Goal: Transaction & Acquisition: Book appointment/travel/reservation

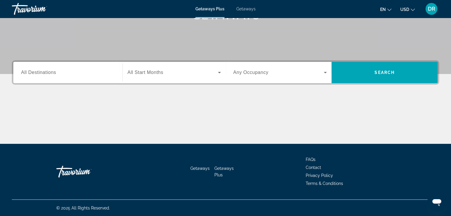
scroll to position [104, 0]
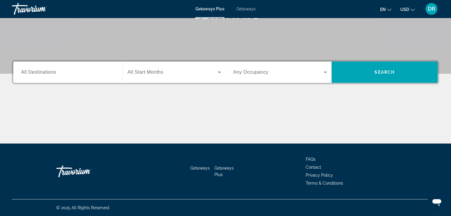
click at [250, 11] on span "Getaways" at bounding box center [245, 9] width 19 height 5
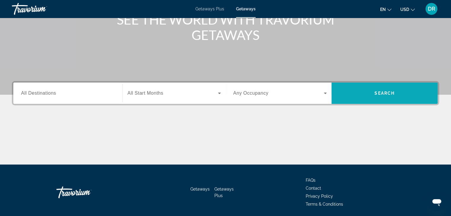
scroll to position [83, 0]
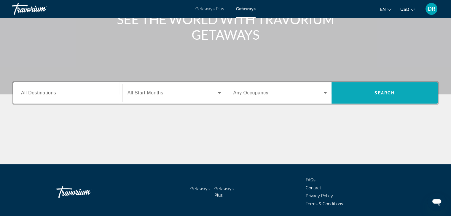
click at [382, 89] on span "Search widget" at bounding box center [384, 93] width 106 height 14
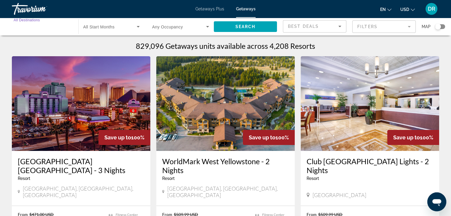
click at [44, 27] on input "Destination All Destinations" at bounding box center [42, 26] width 57 height 7
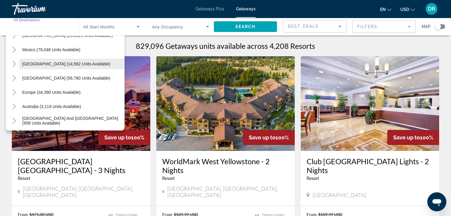
scroll to position [24, 0]
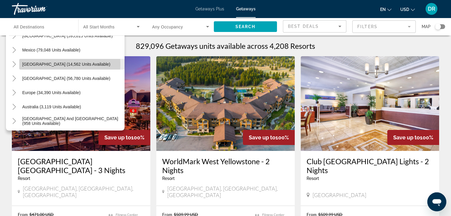
click at [52, 64] on span "Canada (14,562 units available)" at bounding box center [66, 64] width 88 height 5
type input "**********"
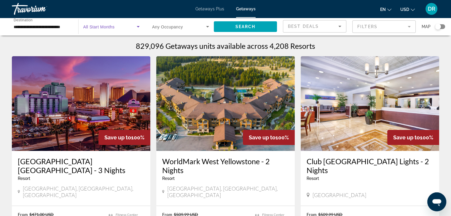
click at [136, 26] on icon "Search widget" at bounding box center [137, 26] width 7 height 7
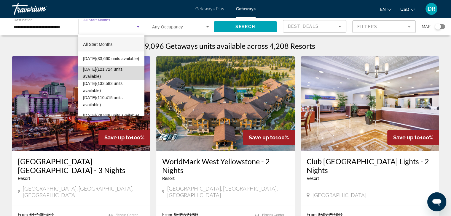
click at [120, 76] on span "October 2025 (121,724 units available)" at bounding box center [111, 73] width 57 height 14
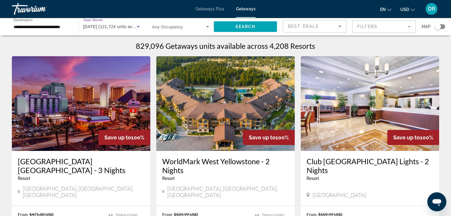
click at [169, 28] on span "Any Occupancy" at bounding box center [167, 27] width 31 height 5
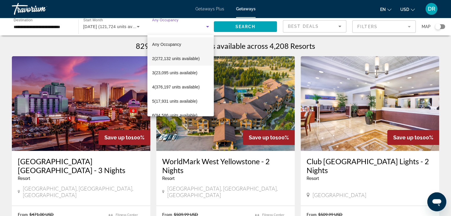
click at [172, 60] on span "2 (272,132 units available)" at bounding box center [175, 58] width 47 height 7
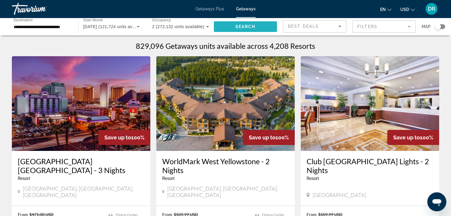
click at [246, 25] on span "Search" at bounding box center [245, 26] width 20 height 5
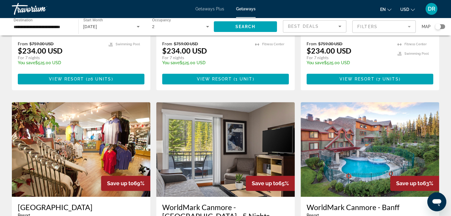
scroll to position [565, 0]
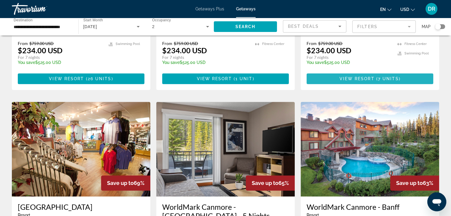
click at [364, 76] on span "View Resort" at bounding box center [356, 78] width 35 height 5
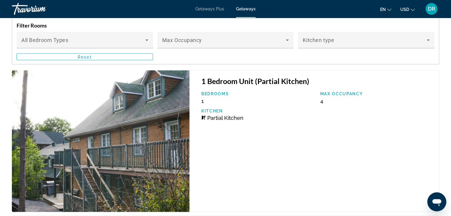
scroll to position [1074, 0]
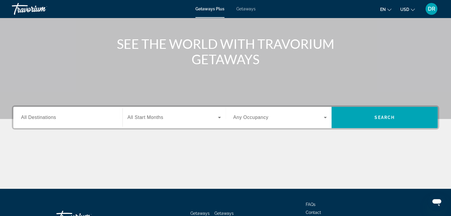
scroll to position [59, 0]
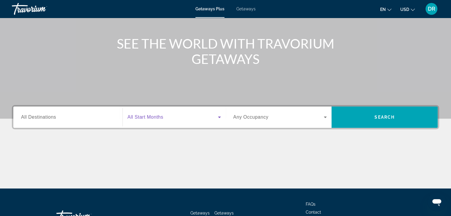
click at [219, 118] on icon "Search widget" at bounding box center [219, 117] width 7 height 7
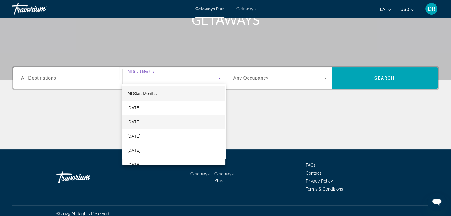
scroll to position [104, 0]
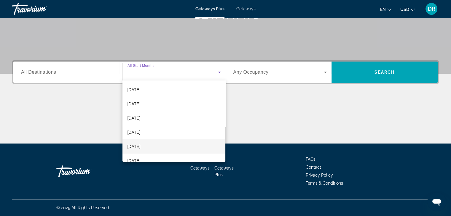
click at [140, 146] on span "[DATE]" at bounding box center [133, 146] width 13 height 7
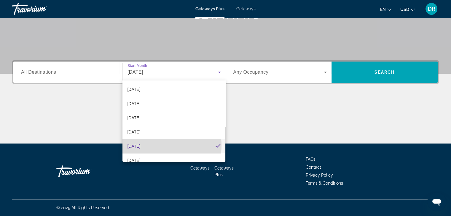
scroll to position [0, 0]
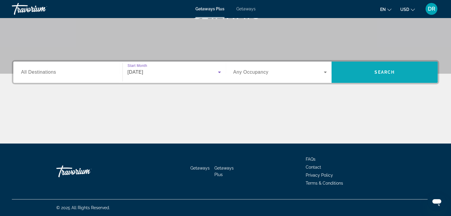
click at [385, 71] on span "Search" at bounding box center [384, 72] width 20 height 5
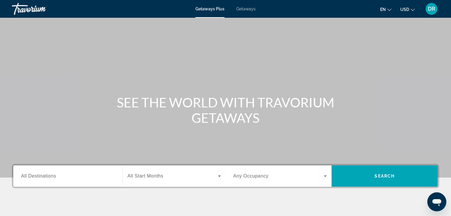
click at [254, 9] on span "Getaways" at bounding box center [245, 9] width 19 height 5
click at [200, 9] on span "Getaways Plus" at bounding box center [209, 9] width 29 height 5
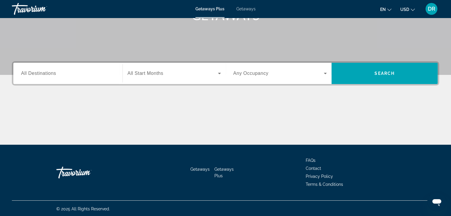
scroll to position [104, 0]
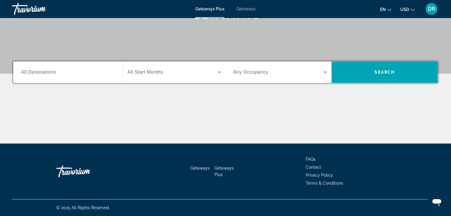
click at [260, 70] on span "Any Occupancy" at bounding box center [250, 72] width 35 height 5
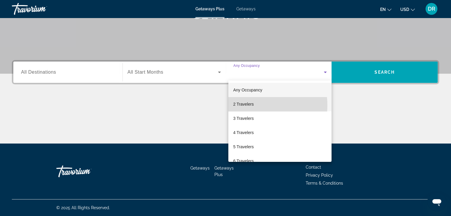
click at [241, 105] on span "2 Travelers" at bounding box center [243, 104] width 20 height 7
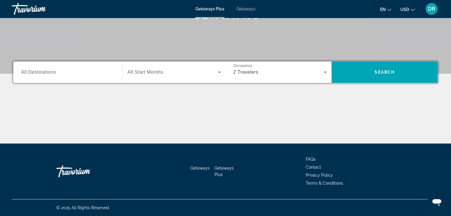
click at [147, 72] on span "All Start Months" at bounding box center [145, 72] width 36 height 5
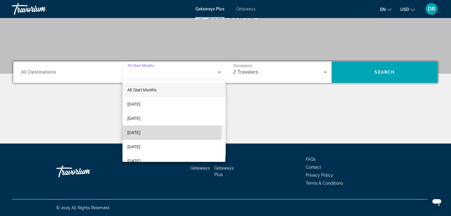
click at [136, 131] on span "[DATE]" at bounding box center [133, 132] width 13 height 7
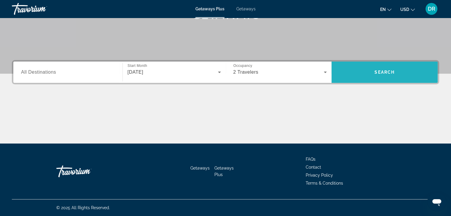
click at [386, 71] on span "Search" at bounding box center [384, 72] width 20 height 5
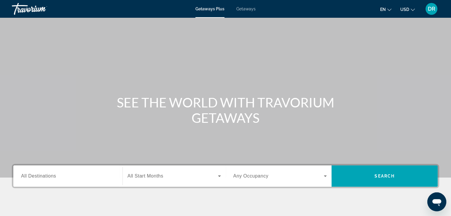
click at [242, 9] on span "Getaways" at bounding box center [245, 9] width 19 height 5
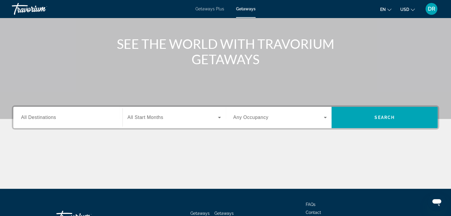
click at [145, 116] on span "All Start Months" at bounding box center [145, 117] width 36 height 5
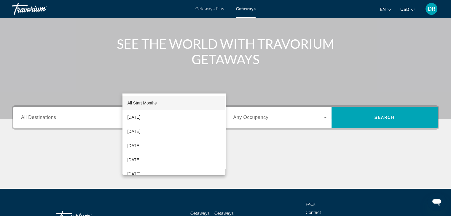
scroll to position [104, 0]
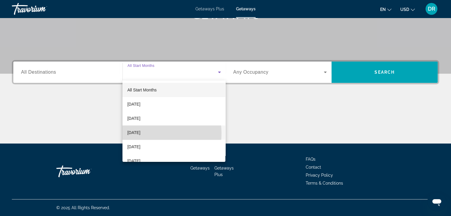
click at [140, 134] on span "[DATE]" at bounding box center [133, 132] width 13 height 7
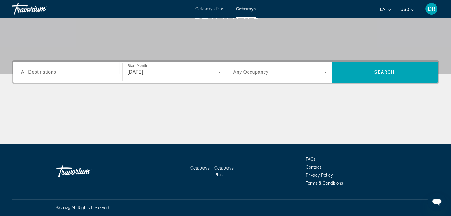
click at [51, 73] on span "All Destinations" at bounding box center [38, 72] width 35 height 5
click at [51, 73] on input "Destination All Destinations" at bounding box center [68, 72] width 94 height 7
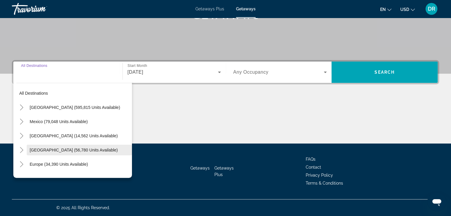
click at [69, 149] on span "Caribbean & Atlantic Islands (56,780 units available)" at bounding box center [74, 150] width 88 height 5
type input "**********"
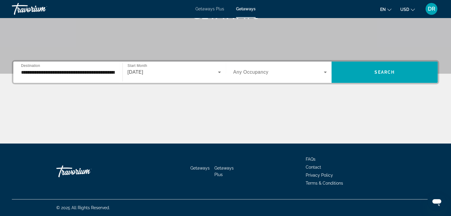
click at [248, 71] on span "Any Occupancy" at bounding box center [250, 72] width 35 height 5
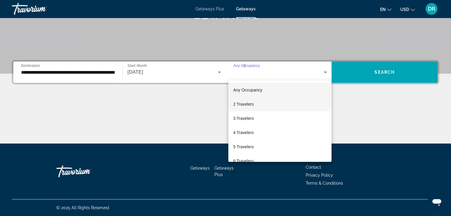
click at [244, 106] on span "2 Travelers" at bounding box center [243, 104] width 20 height 7
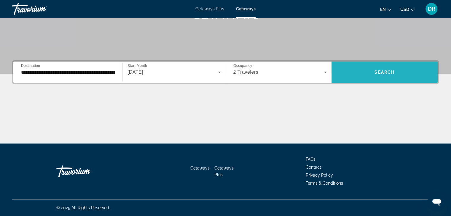
click at [401, 70] on span "Search widget" at bounding box center [384, 72] width 106 height 14
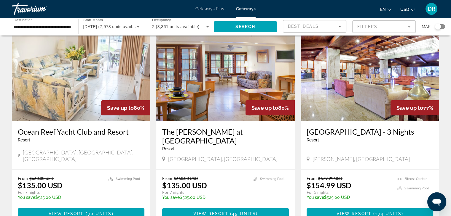
scroll to position [30, 0]
click at [406, 25] on mat-form-field "Filters" at bounding box center [383, 26] width 63 height 12
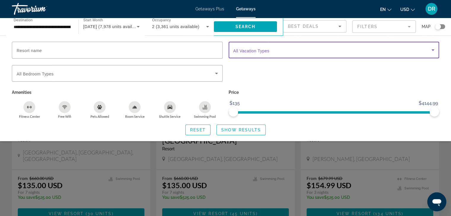
click at [276, 52] on span "Search widget" at bounding box center [332, 50] width 198 height 7
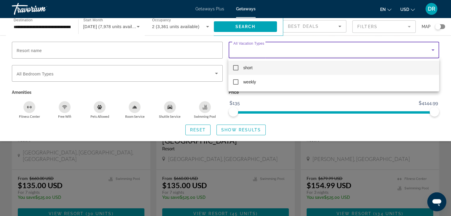
click at [276, 52] on div at bounding box center [225, 108] width 451 height 216
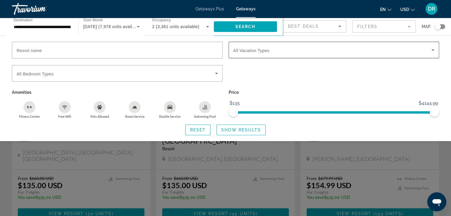
click at [265, 52] on label "Vacation Types All Vacation Types" at bounding box center [251, 50] width 36 height 5
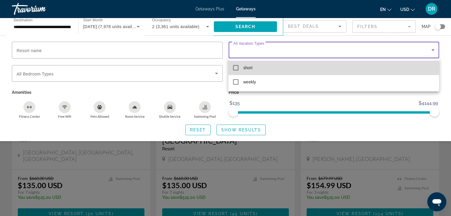
click at [234, 68] on mat-pseudo-checkbox at bounding box center [235, 67] width 5 height 5
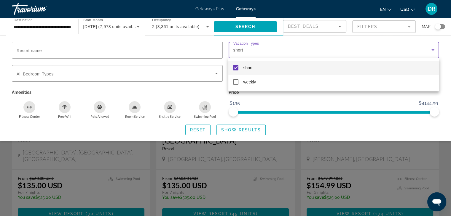
click at [105, 74] on div at bounding box center [225, 108] width 451 height 216
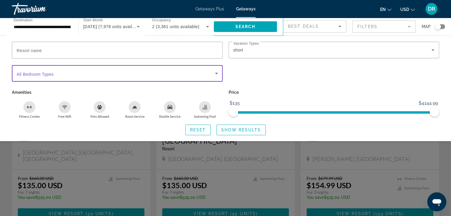
click at [216, 75] on icon "Search widget" at bounding box center [216, 73] width 7 height 7
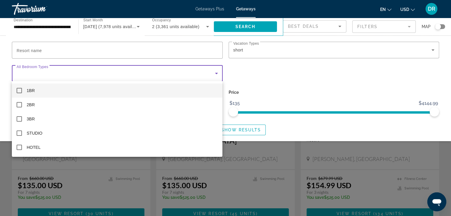
click at [294, 70] on div at bounding box center [225, 108] width 451 height 216
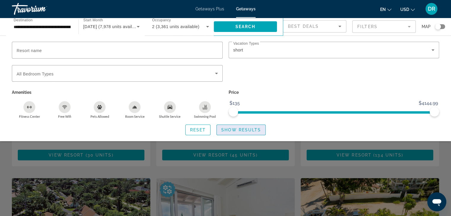
scroll to position [89, 0]
click at [242, 128] on span "Show Results" at bounding box center [241, 130] width 40 height 5
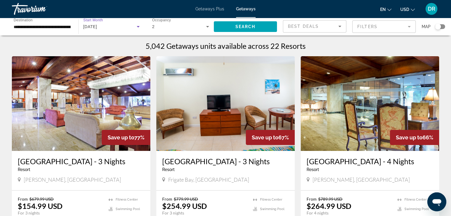
click at [137, 26] on icon "Search widget" at bounding box center [137, 26] width 7 height 7
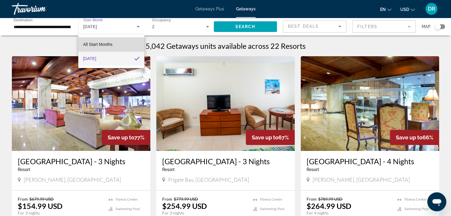
click at [101, 44] on span "All Start Months" at bounding box center [97, 44] width 29 height 5
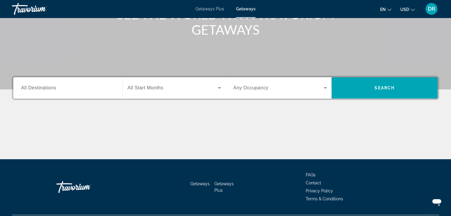
click at [69, 91] on input "Destination All Destinations" at bounding box center [68, 88] width 94 height 7
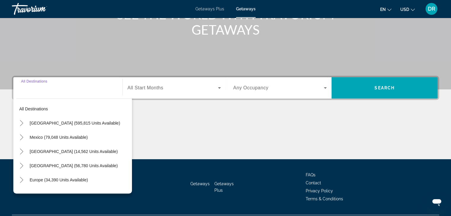
scroll to position [104, 0]
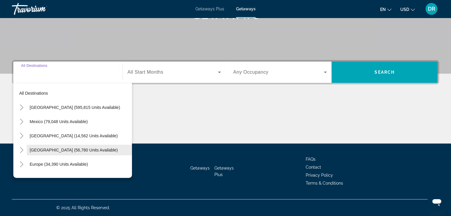
click at [68, 148] on span "Caribbean & Atlantic Islands (56,780 units available)" at bounding box center [74, 150] width 88 height 5
type input "**********"
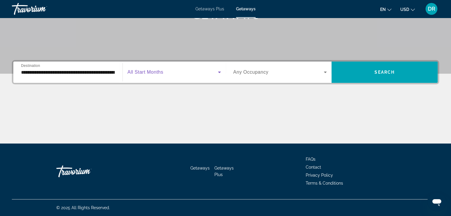
click at [164, 74] on span "Search widget" at bounding box center [172, 72] width 90 height 7
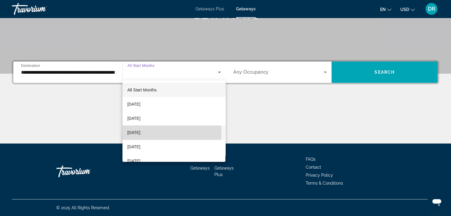
click at [140, 134] on span "[DATE]" at bounding box center [133, 132] width 13 height 7
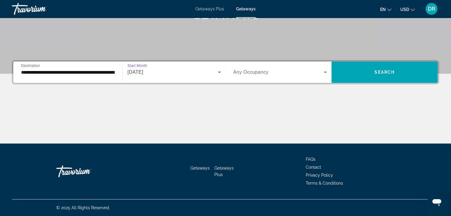
click at [250, 75] on label "Occupancy Any Occupancy" at bounding box center [250, 72] width 35 height 5
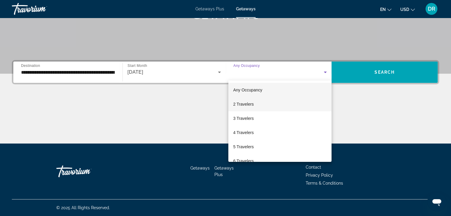
click at [242, 103] on span "2 Travelers" at bounding box center [243, 104] width 20 height 7
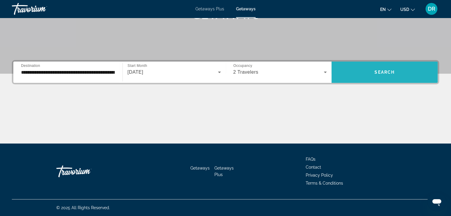
click at [386, 67] on span "Search widget" at bounding box center [384, 72] width 106 height 14
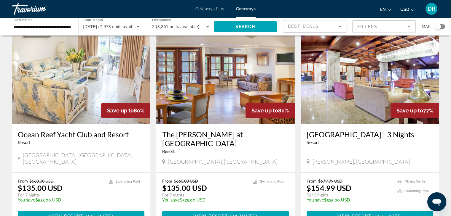
scroll to position [27, 0]
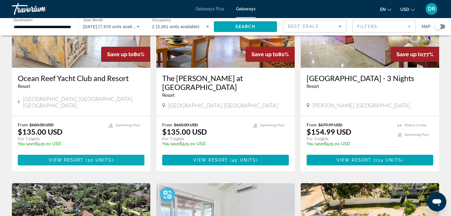
click at [75, 157] on button "View Resort ( 30 units )" at bounding box center [81, 160] width 126 height 11
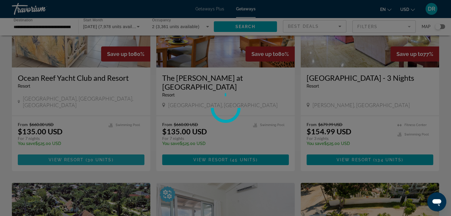
scroll to position [84, 0]
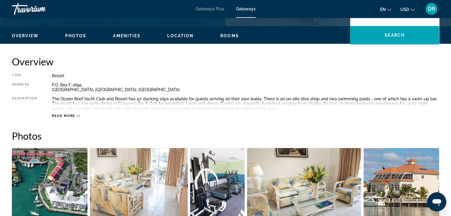
click at [74, 116] on span "Read more" at bounding box center [63, 116] width 23 height 4
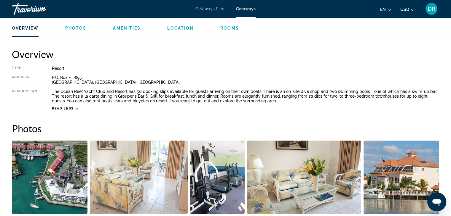
scroll to position [177, 0]
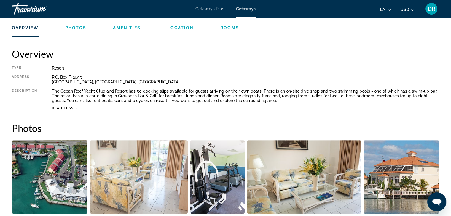
click at [130, 30] on span "Amenities" at bounding box center [127, 27] width 28 height 5
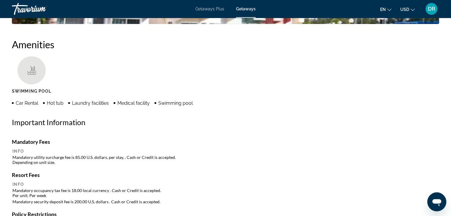
scroll to position [447, 0]
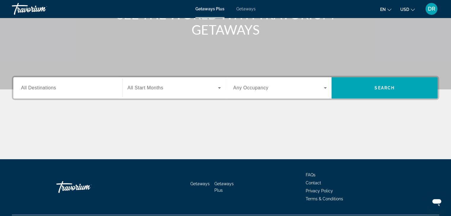
click at [150, 89] on span "All Start Months" at bounding box center [145, 87] width 36 height 5
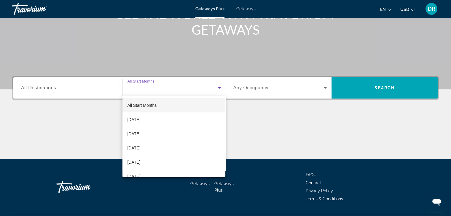
scroll to position [89, 0]
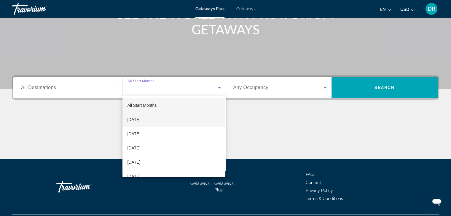
click at [140, 120] on span "[DATE]" at bounding box center [133, 119] width 13 height 7
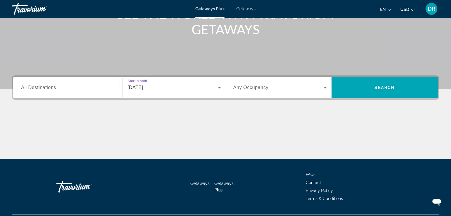
click at [60, 87] on input "Destination All Destinations" at bounding box center [68, 87] width 94 height 7
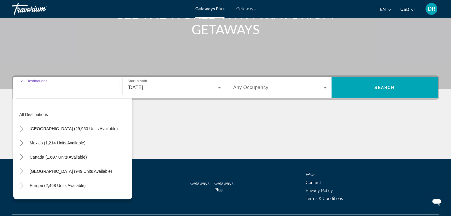
scroll to position [104, 0]
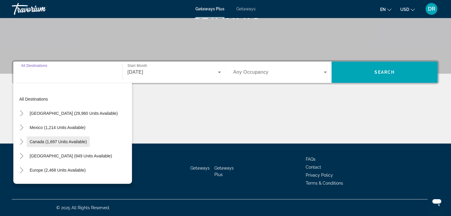
click at [48, 140] on span "Canada (1,697 units available)" at bounding box center [58, 142] width 57 height 5
type input "**********"
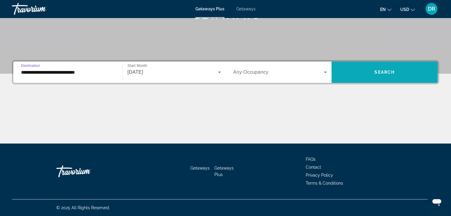
click at [377, 67] on span "Search widget" at bounding box center [384, 72] width 106 height 14
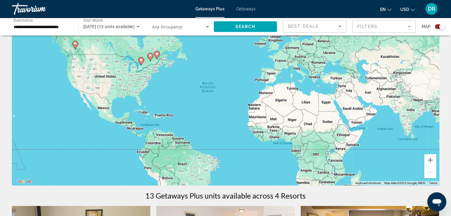
scroll to position [33, 0]
click at [44, 24] on input "**********" at bounding box center [42, 26] width 57 height 7
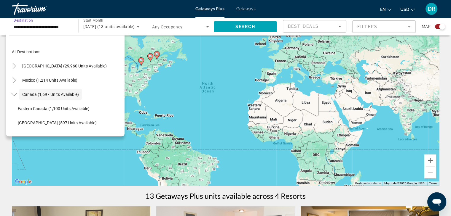
scroll to position [7, 0]
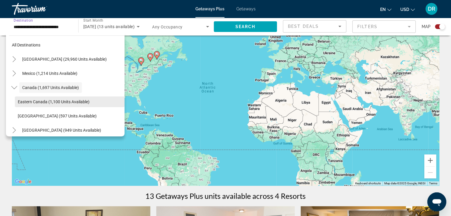
click at [45, 100] on span "Eastern Canada (1,100 units available)" at bounding box center [54, 102] width 72 height 5
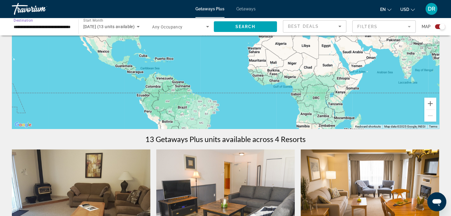
scroll to position [90, 0]
click at [39, 25] on input "**********" at bounding box center [42, 26] width 57 height 7
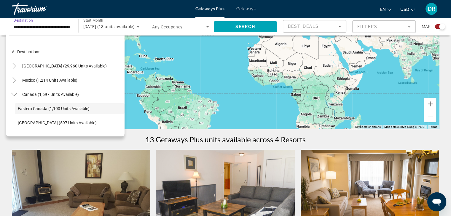
scroll to position [21, 0]
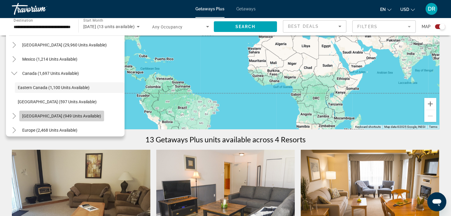
click at [35, 116] on span "Caribbean & Atlantic Islands (949 units available)" at bounding box center [61, 116] width 79 height 5
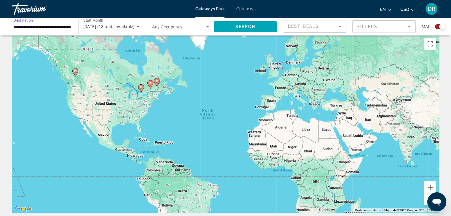
scroll to position [0, 0]
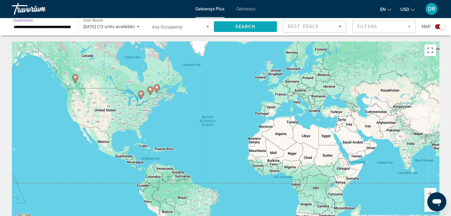
click at [244, 27] on span "Search" at bounding box center [245, 26] width 20 height 5
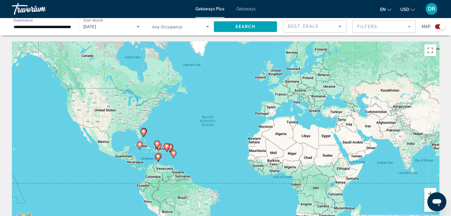
click at [56, 28] on input "**********" at bounding box center [42, 26] width 57 height 7
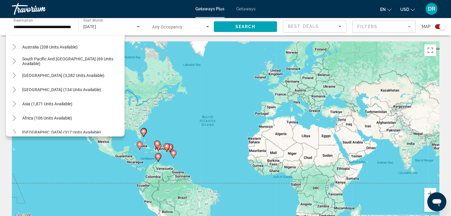
scroll to position [224, 0]
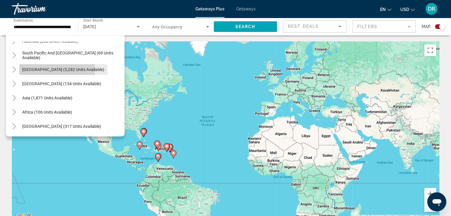
click at [39, 70] on span "South America (3,282 units available)" at bounding box center [63, 69] width 82 height 5
type input "**********"
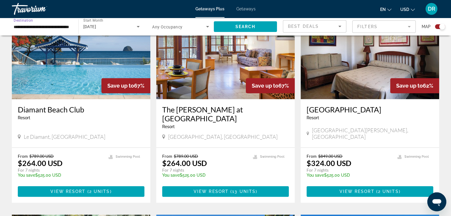
scroll to position [444, 0]
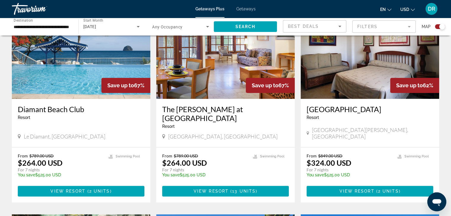
click at [72, 80] on img "Main content" at bounding box center [81, 51] width 138 height 95
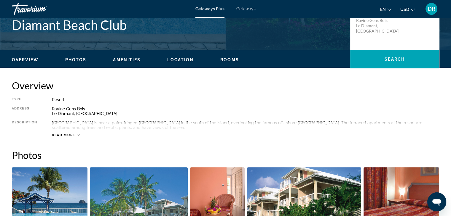
click at [75, 135] on div "Read more" at bounding box center [66, 135] width 28 height 4
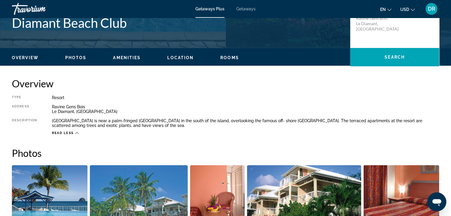
scroll to position [148, 0]
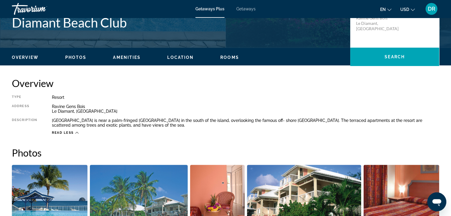
click at [78, 57] on span "Photos" at bounding box center [75, 57] width 21 height 5
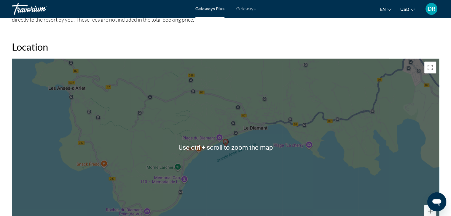
scroll to position [641, 0]
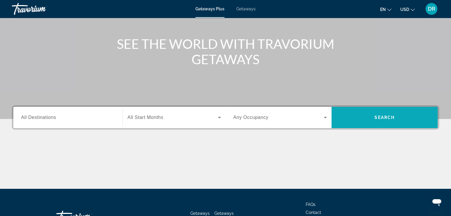
scroll to position [59, 0]
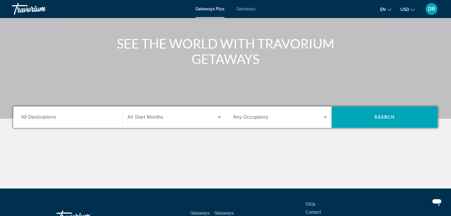
click at [66, 120] on input "Destination All Destinations" at bounding box center [68, 117] width 94 height 7
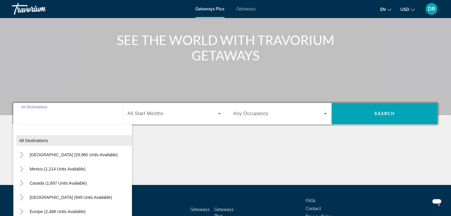
scroll to position [104, 0]
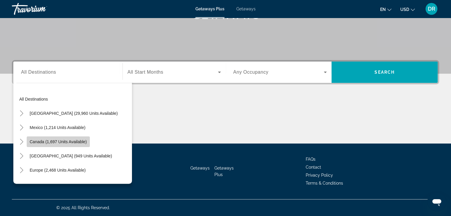
click at [59, 143] on span "Canada (1,697 units available)" at bounding box center [58, 142] width 57 height 5
type input "**********"
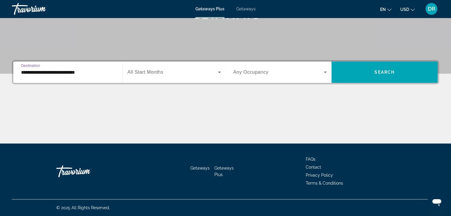
click at [275, 71] on span "Search widget" at bounding box center [278, 72] width 91 height 7
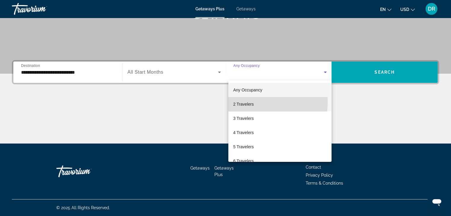
click at [243, 102] on span "2 Travelers" at bounding box center [243, 104] width 20 height 7
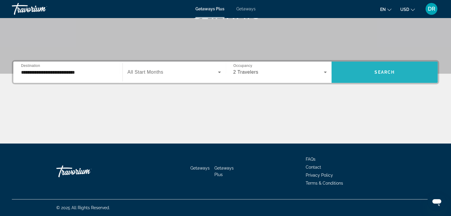
click at [383, 69] on span "Search widget" at bounding box center [384, 72] width 106 height 14
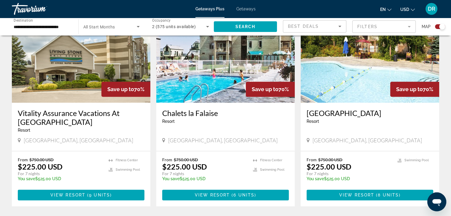
scroll to position [440, 0]
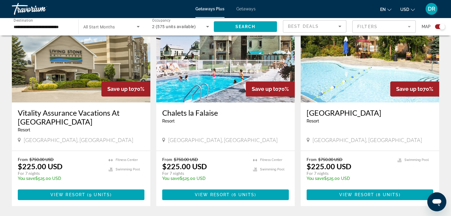
click at [52, 27] on input "**********" at bounding box center [42, 26] width 57 height 7
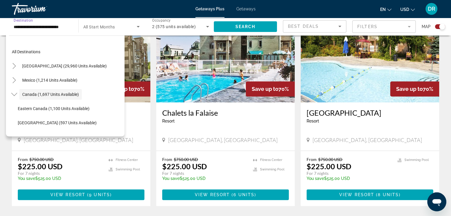
scroll to position [7, 0]
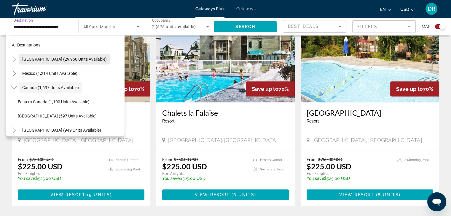
click at [46, 59] on span "[GEOGRAPHIC_DATA] (29,960 units available)" at bounding box center [64, 59] width 84 height 5
type input "**********"
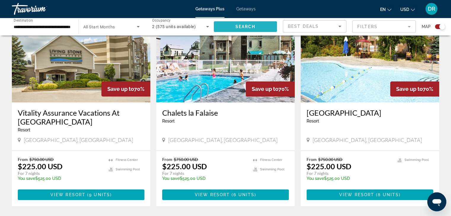
click at [231, 28] on span "Search widget" at bounding box center [245, 27] width 63 height 14
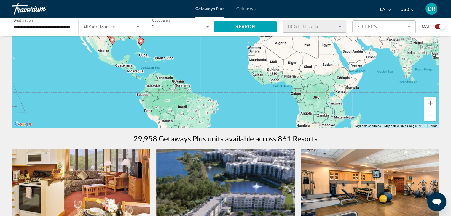
click at [321, 27] on div "Best Deals" at bounding box center [313, 26] width 50 height 7
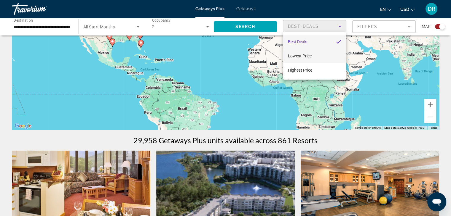
scroll to position [89, 0]
click at [308, 54] on span "Lowest Price" at bounding box center [300, 56] width 24 height 5
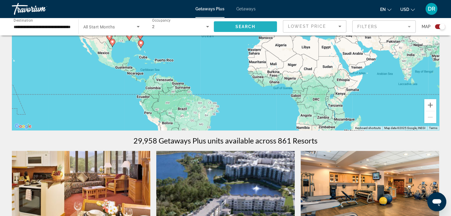
click at [240, 28] on span "Search" at bounding box center [245, 26] width 20 height 5
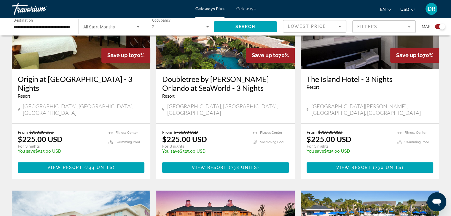
scroll to position [266, 0]
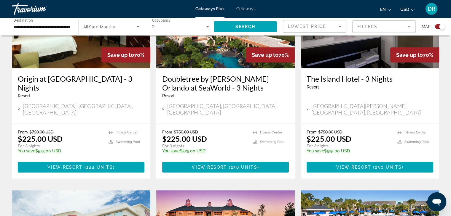
click at [244, 8] on span "Getaways" at bounding box center [245, 9] width 19 height 5
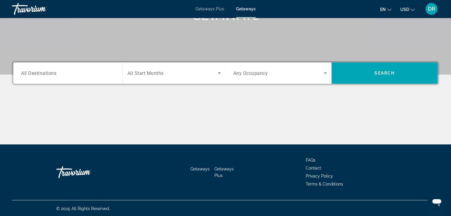
scroll to position [104, 0]
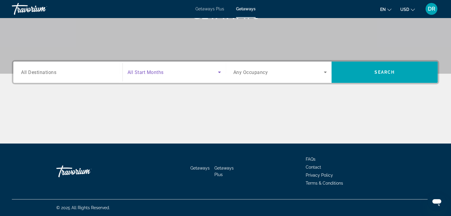
click at [150, 75] on span "Search widget" at bounding box center [172, 72] width 90 height 7
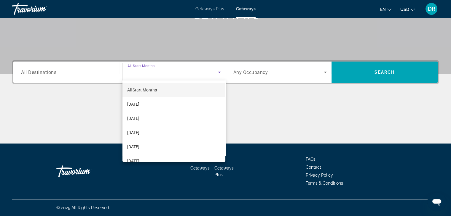
click at [176, 45] on div at bounding box center [225, 108] width 451 height 216
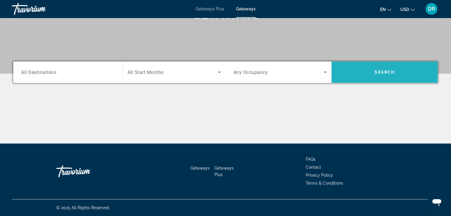
click at [387, 74] on span "Search" at bounding box center [384, 72] width 20 height 5
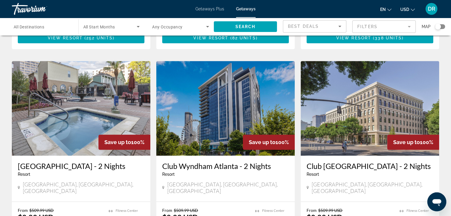
scroll to position [646, 0]
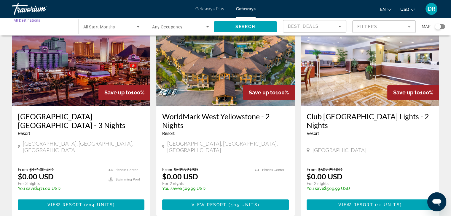
click at [57, 28] on input "Destination All Destinations" at bounding box center [42, 26] width 57 height 7
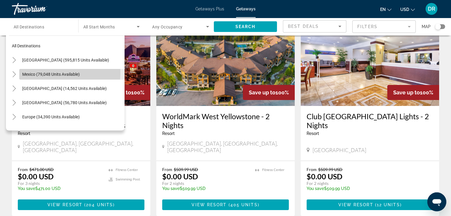
click at [49, 73] on span "Mexico (79,048 units available)" at bounding box center [50, 74] width 57 height 5
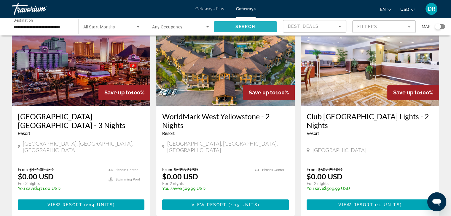
click at [237, 27] on span "Search" at bounding box center [245, 26] width 20 height 5
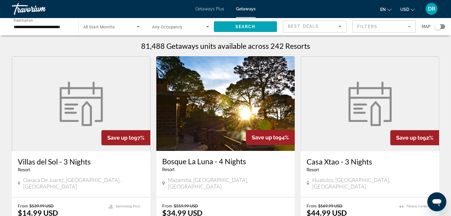
click at [52, 23] on input "**********" at bounding box center [42, 26] width 57 height 7
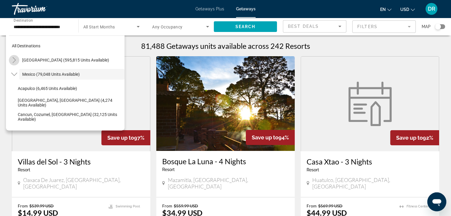
click at [15, 62] on icon "Toggle United States (595,815 units available)" at bounding box center [14, 60] width 6 height 6
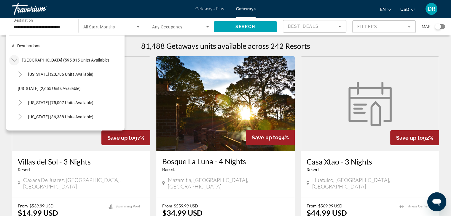
click at [13, 60] on icon "Toggle United States (595,815 units available)" at bounding box center [14, 60] width 6 height 6
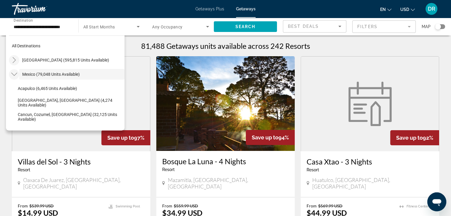
click at [15, 73] on icon "Toggle Mexico (79,048 units available)" at bounding box center [14, 74] width 6 height 6
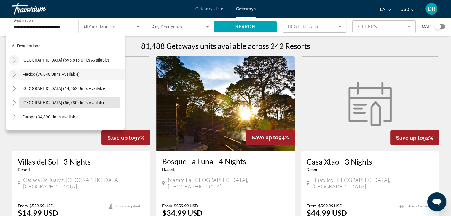
click at [34, 104] on span "Caribbean & Atlantic Islands (56,780 units available)" at bounding box center [64, 102] width 84 height 5
type input "**********"
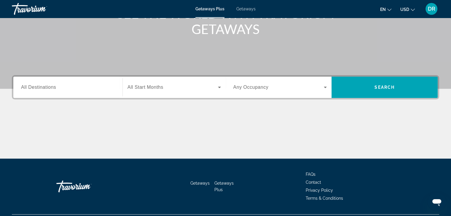
click at [55, 86] on span "All Destinations" at bounding box center [38, 87] width 35 height 5
click at [55, 86] on input "Destination All Destinations" at bounding box center [68, 87] width 94 height 7
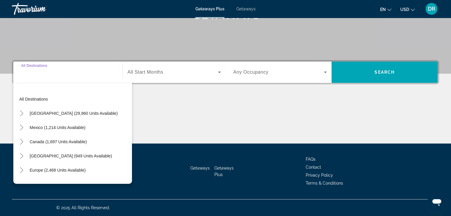
click at [81, 77] on div "Search widget" at bounding box center [68, 72] width 94 height 17
click at [162, 76] on div "Search widget" at bounding box center [173, 72] width 93 height 17
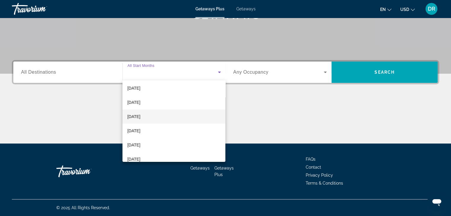
scroll to position [59, 0]
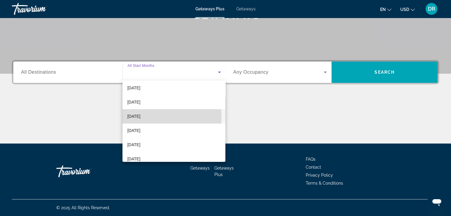
click at [140, 117] on span "[DATE]" at bounding box center [133, 116] width 13 height 7
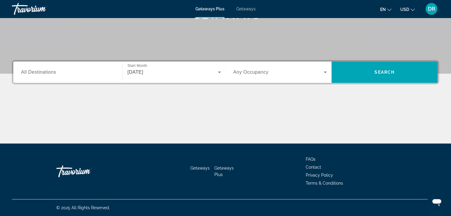
click at [254, 70] on span "Any Occupancy" at bounding box center [250, 72] width 35 height 5
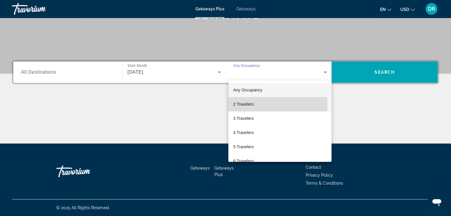
drag, startPoint x: 241, startPoint y: 105, endPoint x: 260, endPoint y: 100, distance: 19.2
click at [243, 104] on span "2 Travelers" at bounding box center [243, 104] width 20 height 7
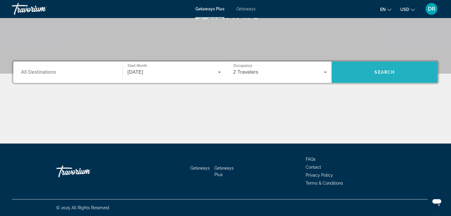
click at [387, 75] on span "Search widget" at bounding box center [384, 72] width 106 height 14
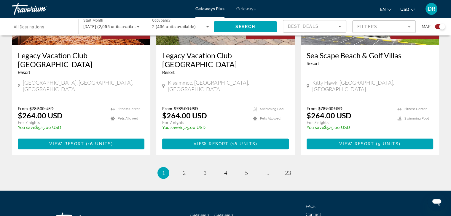
scroll to position [925, 0]
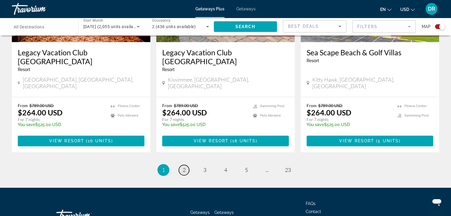
click at [182, 167] on span "2" at bounding box center [183, 170] width 3 height 7
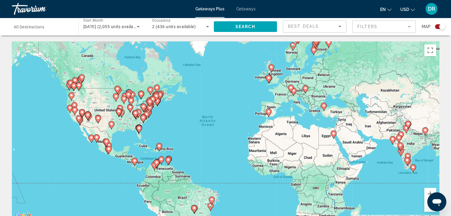
click at [322, 106] on image "Main content" at bounding box center [324, 106] width 4 height 4
type input "**********"
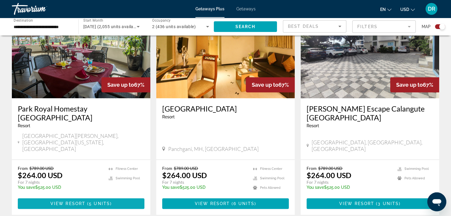
scroll to position [237, 0]
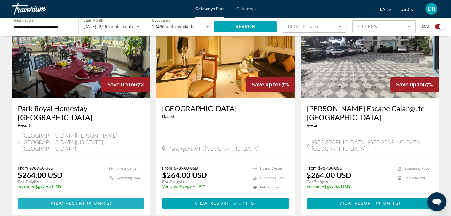
click at [85, 201] on span "View Resort" at bounding box center [67, 203] width 35 height 5
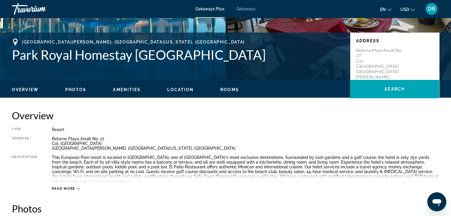
scroll to position [116, 0]
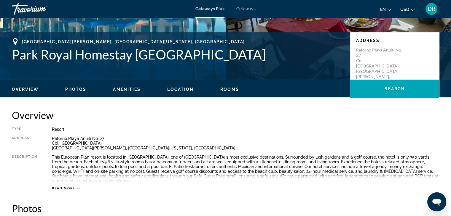
click at [74, 187] on span "Read more" at bounding box center [63, 189] width 23 height 4
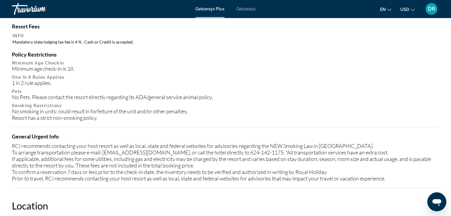
scroll to position [589, 0]
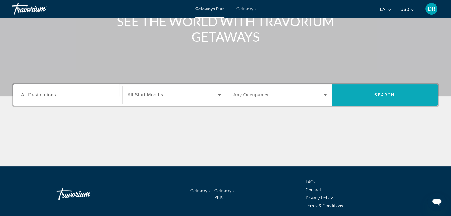
scroll to position [83, 0]
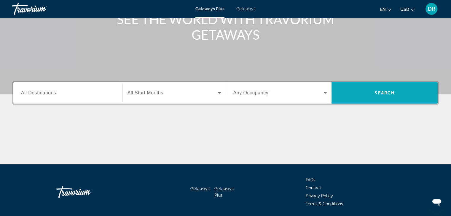
click at [373, 100] on button "Search" at bounding box center [384, 92] width 106 height 21
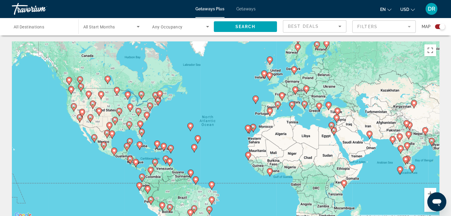
click at [180, 117] on div "To activate drag with keyboard, press Alt + Enter. Once in keyboard drag state,…" at bounding box center [225, 130] width 427 height 178
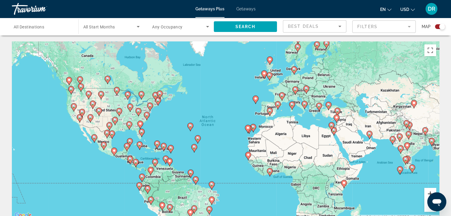
click at [429, 193] on button "Zoom in" at bounding box center [430, 194] width 12 height 12
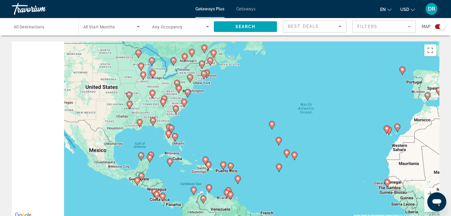
drag, startPoint x: 185, startPoint y: 132, endPoint x: 306, endPoint y: 128, distance: 121.8
click at [307, 128] on div "To activate drag with keyboard, press Alt + Enter. Once in keyboard drag state,…" at bounding box center [225, 130] width 427 height 178
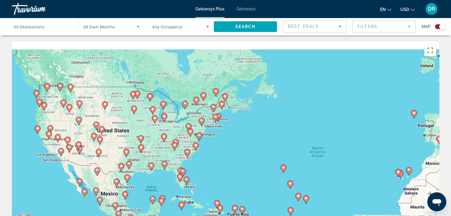
drag, startPoint x: 274, startPoint y: 118, endPoint x: 288, endPoint y: 177, distance: 60.4
click at [287, 177] on div "To activate drag with keyboard, press Alt + Enter. Once in keyboard drag state,…" at bounding box center [225, 130] width 427 height 178
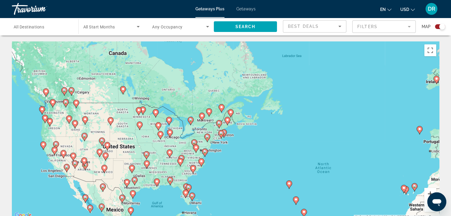
click at [426, 193] on button "Zoom in" at bounding box center [430, 194] width 12 height 12
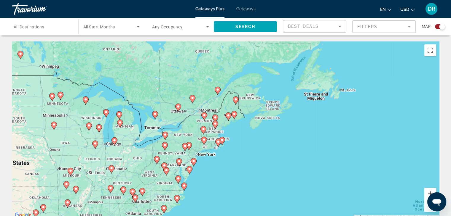
click at [426, 193] on button "Zoom in" at bounding box center [430, 194] width 12 height 12
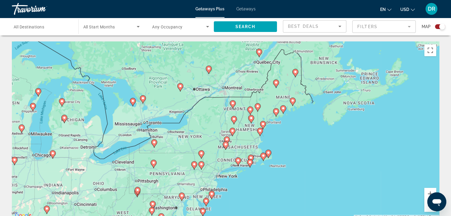
drag, startPoint x: 134, startPoint y: 145, endPoint x: 199, endPoint y: 139, distance: 65.5
click at [199, 139] on div "To activate drag with keyboard, press Alt + Enter. Once in keyboard drag state,…" at bounding box center [225, 130] width 427 height 178
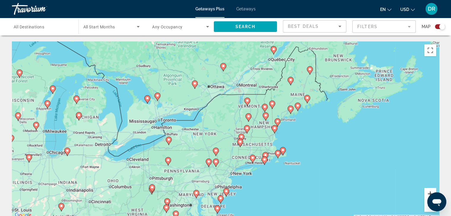
click at [428, 190] on button "Zoom in" at bounding box center [430, 194] width 12 height 12
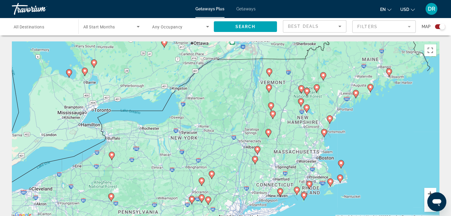
click at [428, 191] on button "Zoom in" at bounding box center [430, 194] width 12 height 12
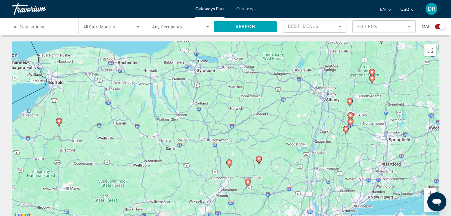
drag, startPoint x: 182, startPoint y: 141, endPoint x: 238, endPoint y: 79, distance: 83.5
click at [238, 79] on div "To activate drag with keyboard, press Alt + Enter. Once in keyboard drag state,…" at bounding box center [225, 130] width 427 height 178
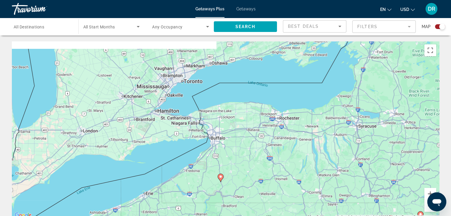
drag, startPoint x: 133, startPoint y: 103, endPoint x: 290, endPoint y: 164, distance: 169.1
click at [291, 164] on div "To activate drag with keyboard, press Alt + Enter. Once in keyboard drag state,…" at bounding box center [225, 130] width 427 height 178
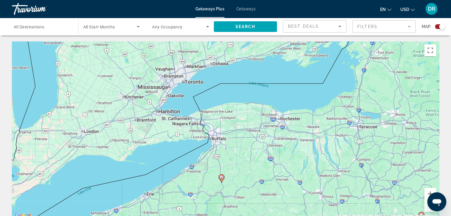
click at [220, 178] on image "Main content" at bounding box center [222, 178] width 4 height 4
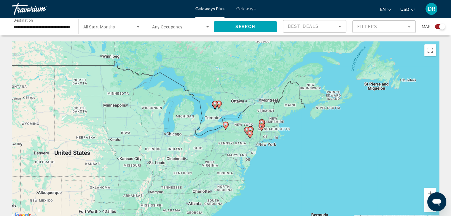
click at [214, 103] on image "Main content" at bounding box center [215, 104] width 4 height 4
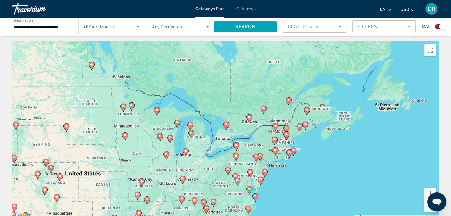
click at [226, 126] on icon "Main content" at bounding box center [225, 126] width 5 height 8
type input "**********"
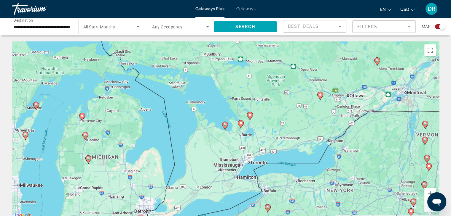
click at [225, 127] on icon "Main content" at bounding box center [224, 126] width 5 height 8
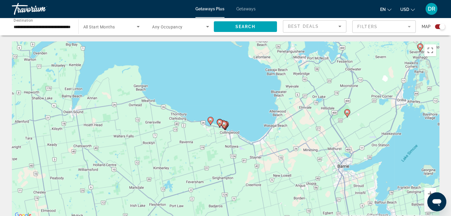
click at [209, 119] on image "Main content" at bounding box center [211, 120] width 4 height 4
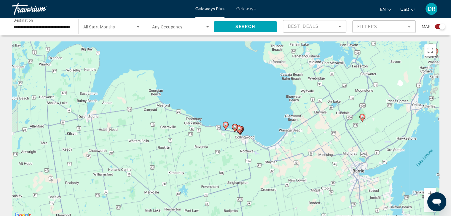
click at [225, 126] on image "Main content" at bounding box center [226, 125] width 4 height 4
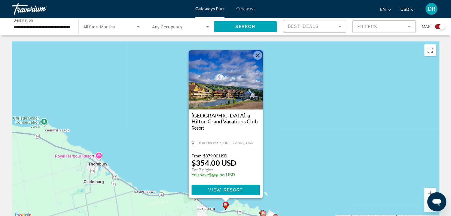
drag, startPoint x: 258, startPoint y: 55, endPoint x: 270, endPoint y: 89, distance: 35.2
click at [258, 56] on button "Close" at bounding box center [257, 55] width 9 height 9
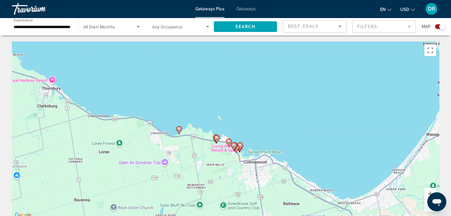
drag, startPoint x: 265, startPoint y: 179, endPoint x: 218, endPoint y: 101, distance: 90.5
click at [218, 101] on div "To activate drag with keyboard, press Alt + Enter. Once in keyboard drag state,…" at bounding box center [225, 130] width 427 height 178
click at [215, 138] on image "Main content" at bounding box center [215, 137] width 4 height 4
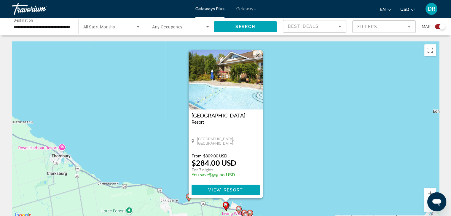
click at [254, 58] on button "Close" at bounding box center [257, 55] width 9 height 9
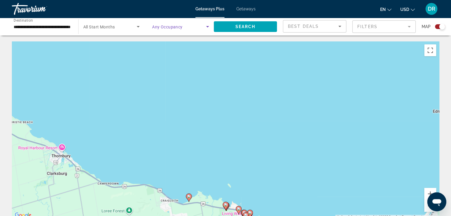
click at [206, 27] on icon "Search widget" at bounding box center [207, 26] width 7 height 7
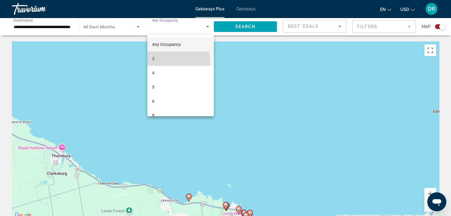
click at [159, 62] on mat-option "2" at bounding box center [180, 59] width 66 height 14
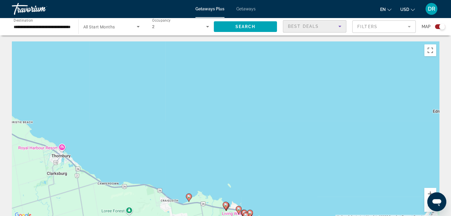
click at [325, 28] on div "Best Deals" at bounding box center [313, 26] width 50 height 7
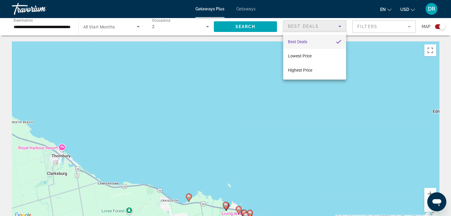
click at [325, 28] on div at bounding box center [225, 108] width 451 height 216
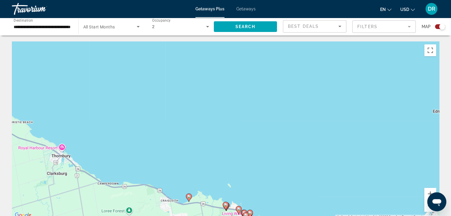
click at [371, 28] on mat-form-field "Filters" at bounding box center [383, 26] width 63 height 12
